Goal: Information Seeking & Learning: Learn about a topic

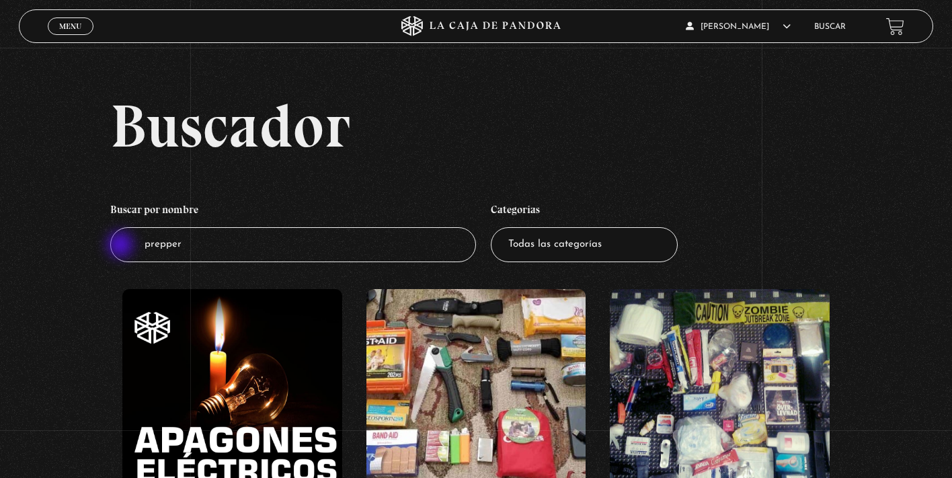
drag, startPoint x: 327, startPoint y: 239, endPoint x: 122, endPoint y: 241, distance: 205.0
click at [121, 243] on input "prepper" at bounding box center [293, 245] width 366 height 36
type input "onu"
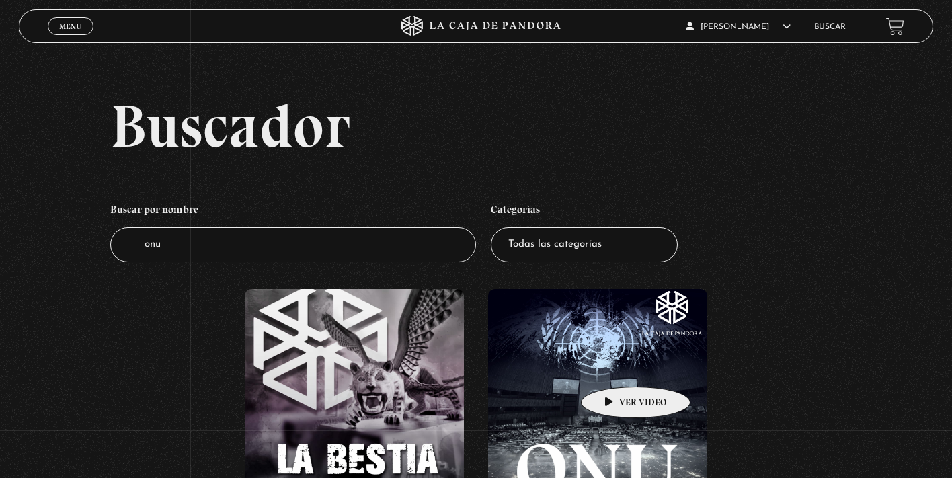
click at [614, 366] on figure at bounding box center [597, 410] width 219 height 242
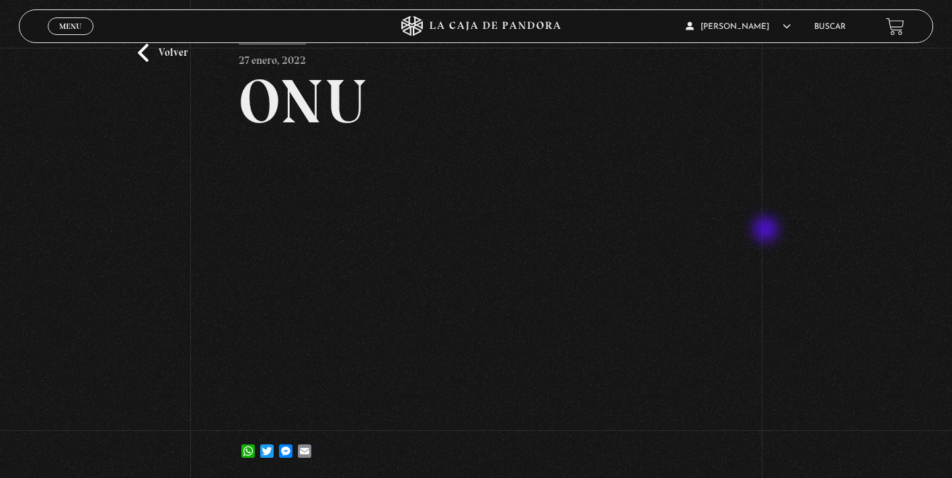
scroll to position [32, 0]
